Goal: Task Accomplishment & Management: Manage account settings

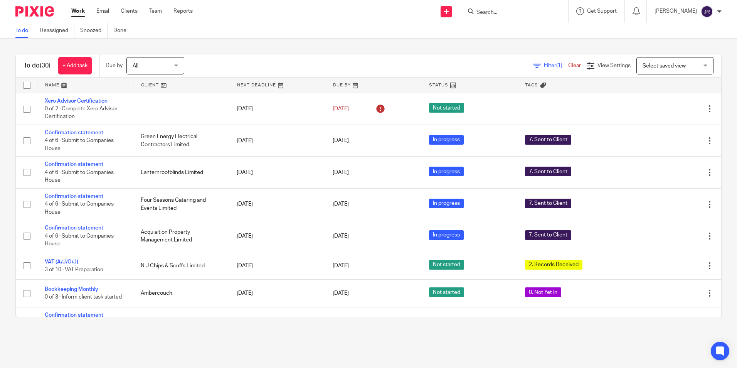
click at [529, 14] on input "Search" at bounding box center [510, 12] width 69 height 7
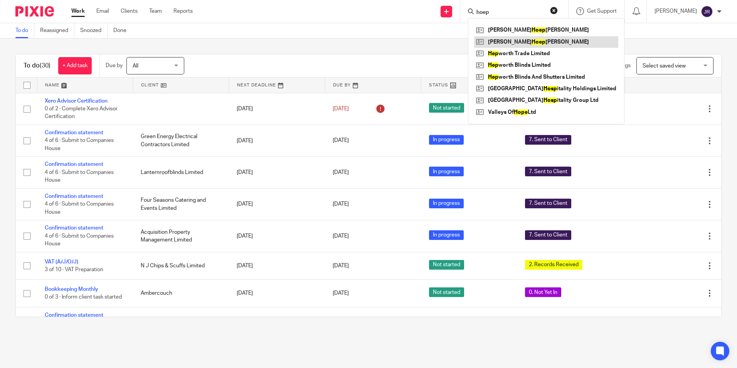
type input "hoep"
click at [513, 44] on link at bounding box center [546, 42] width 144 height 12
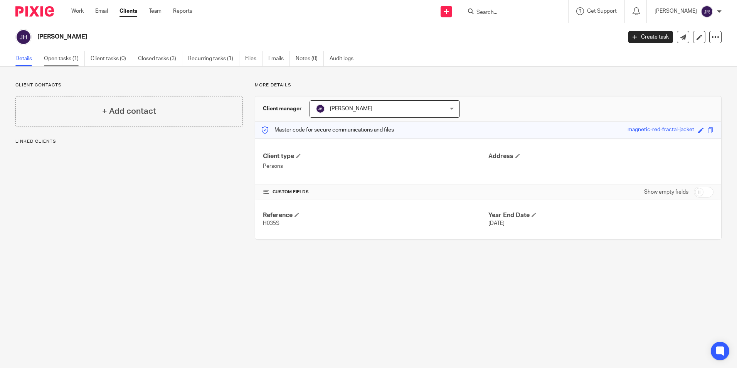
click at [52, 58] on link "Open tasks (1)" at bounding box center [64, 58] width 41 height 15
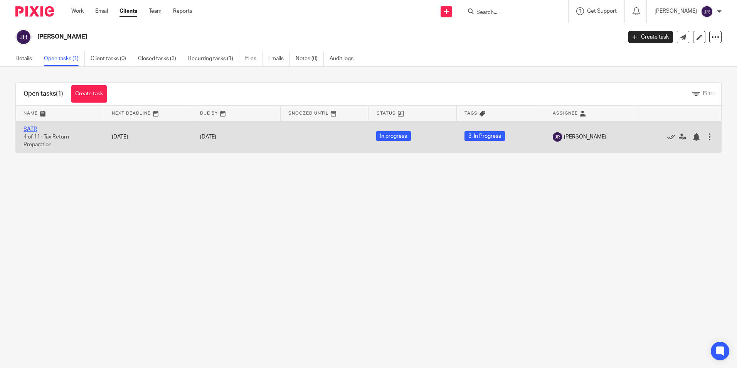
click at [32, 130] on link "SATR" at bounding box center [30, 128] width 13 height 5
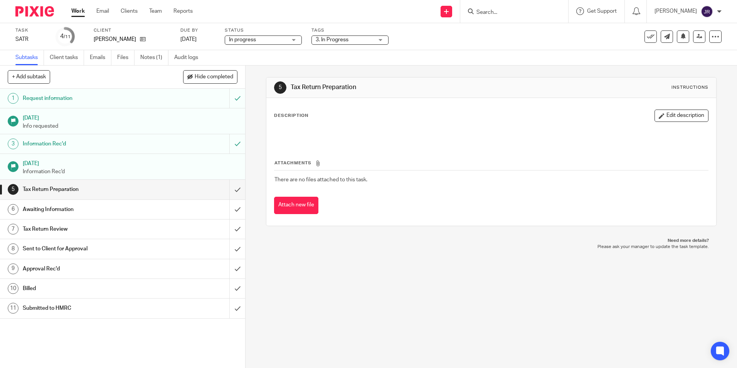
click at [380, 43] on div "3. In Progress" at bounding box center [349, 39] width 77 height 9
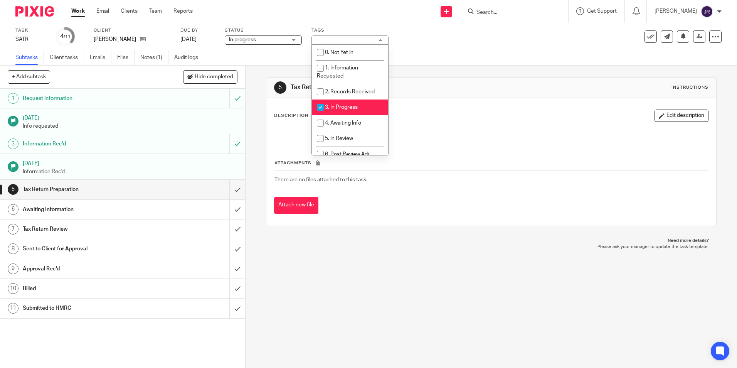
click at [357, 104] on li "3. In Progress" at bounding box center [350, 107] width 76 height 16
checkbox input "false"
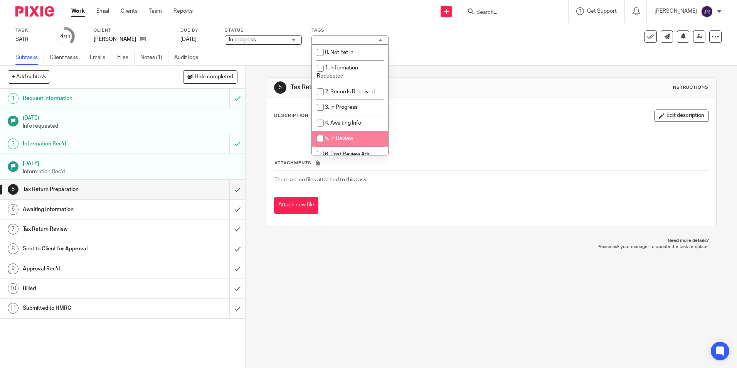
click at [367, 131] on li "5. In Review" at bounding box center [350, 139] width 76 height 16
checkbox input "true"
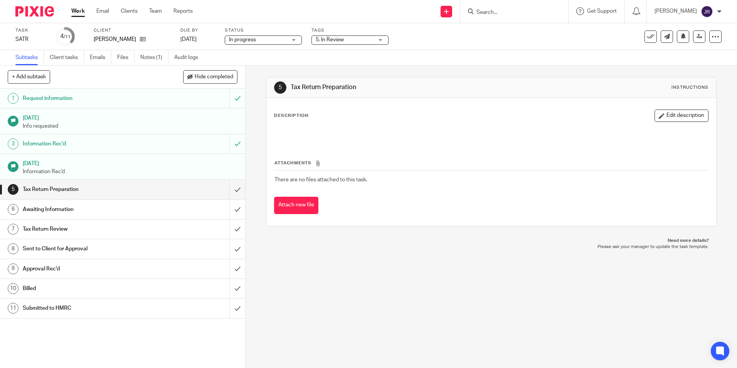
click at [359, 257] on div "5 Tax Return Preparation Instructions Description Edit description Attachments …" at bounding box center [491, 217] width 491 height 302
click at [232, 186] on input "submit" at bounding box center [122, 189] width 245 height 19
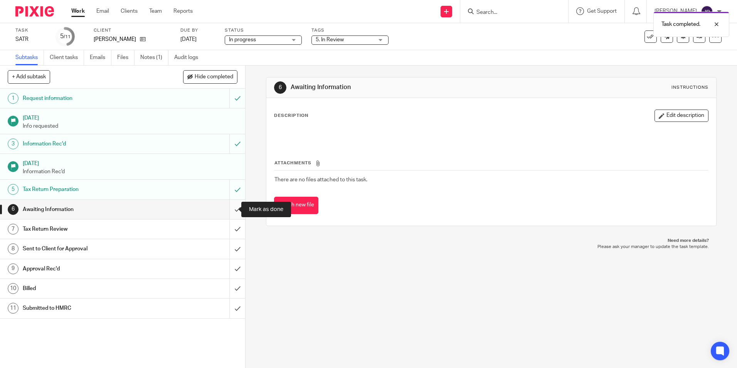
click at [231, 209] on input "submit" at bounding box center [122, 209] width 245 height 19
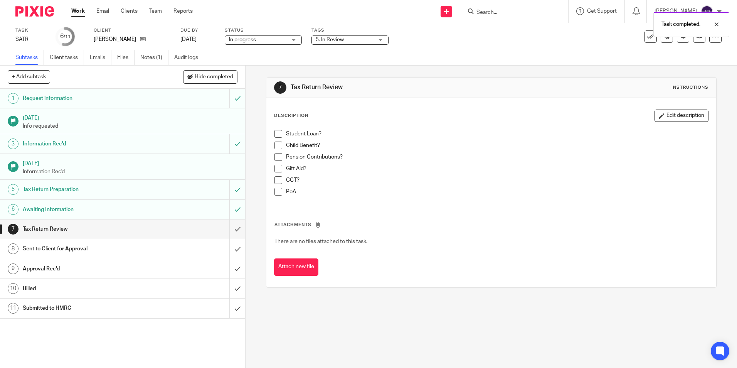
click at [76, 11] on link "Work" at bounding box center [77, 11] width 13 height 8
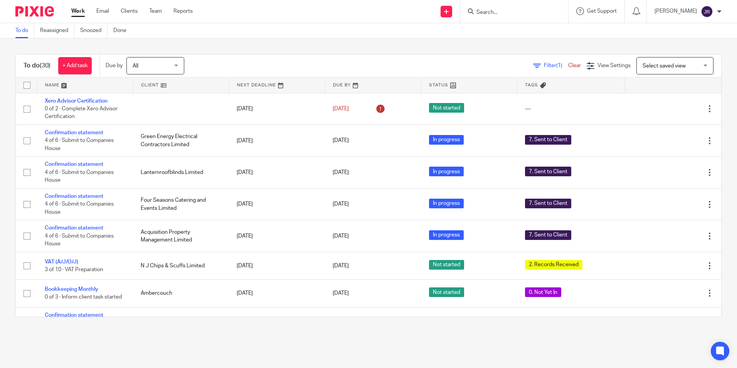
click at [534, 10] on input "Search" at bounding box center [510, 12] width 69 height 7
type input "hoe"
click at [510, 41] on link at bounding box center [522, 42] width 96 height 12
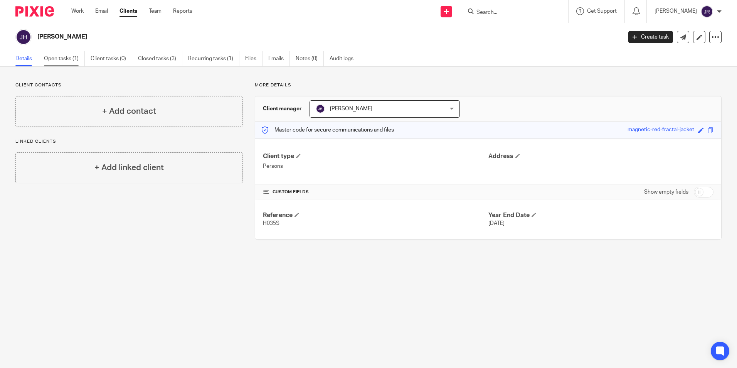
click at [59, 60] on link "Open tasks (1)" at bounding box center [64, 58] width 41 height 15
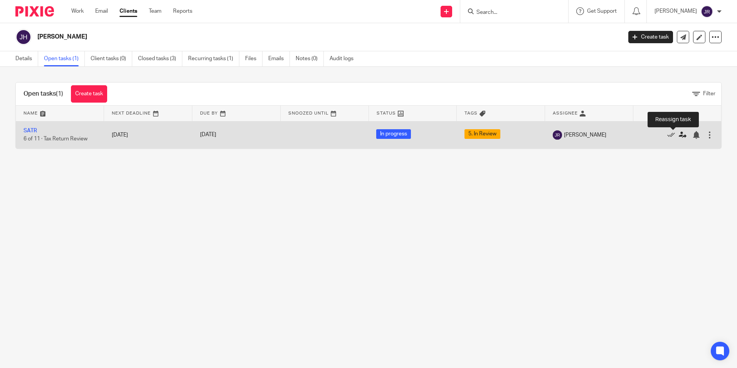
click at [679, 135] on icon at bounding box center [683, 135] width 8 height 8
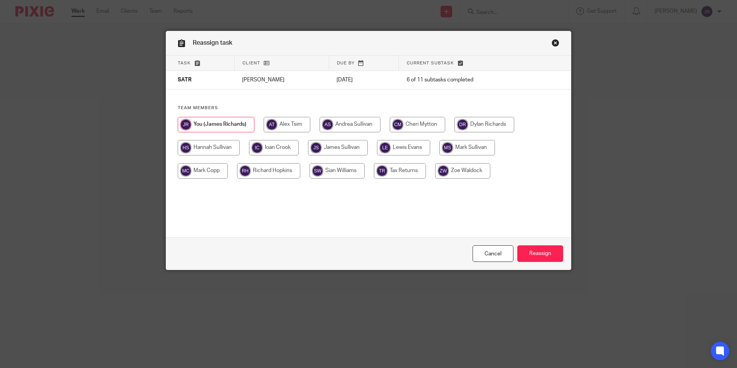
click at [340, 145] on input "radio" at bounding box center [338, 147] width 60 height 15
radio input "true"
click at [543, 251] on input "Reassign" at bounding box center [540, 253] width 46 height 17
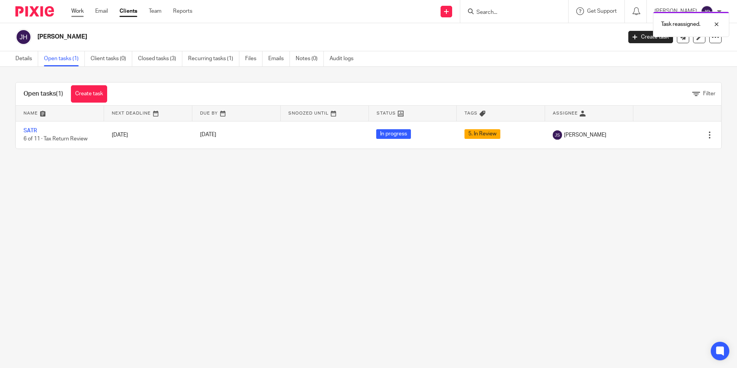
click at [76, 13] on link "Work" at bounding box center [77, 11] width 12 height 8
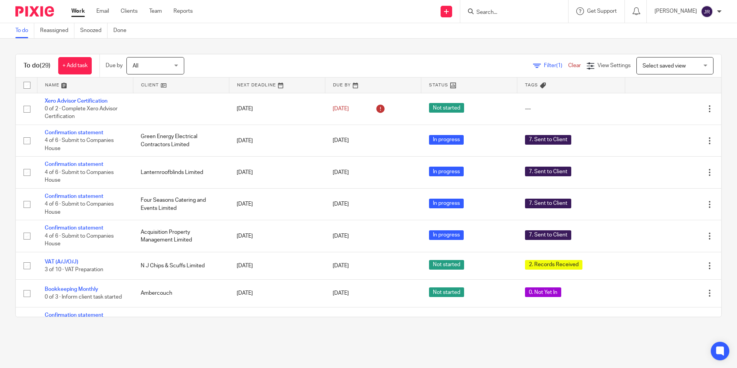
click at [46, 82] on link at bounding box center [85, 84] width 96 height 15
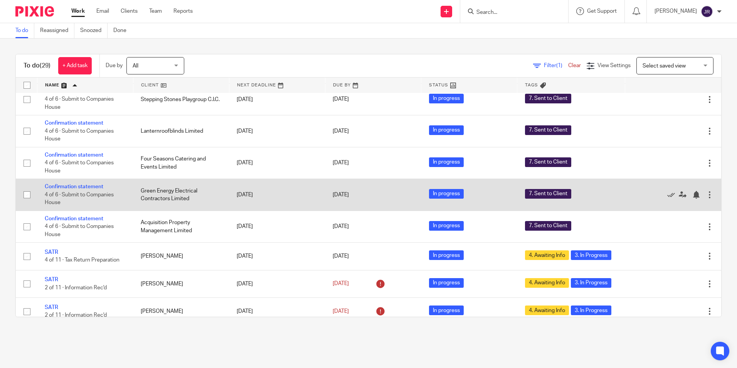
scroll to position [385, 0]
